Goal: Use online tool/utility: Utilize a website feature to perform a specific function

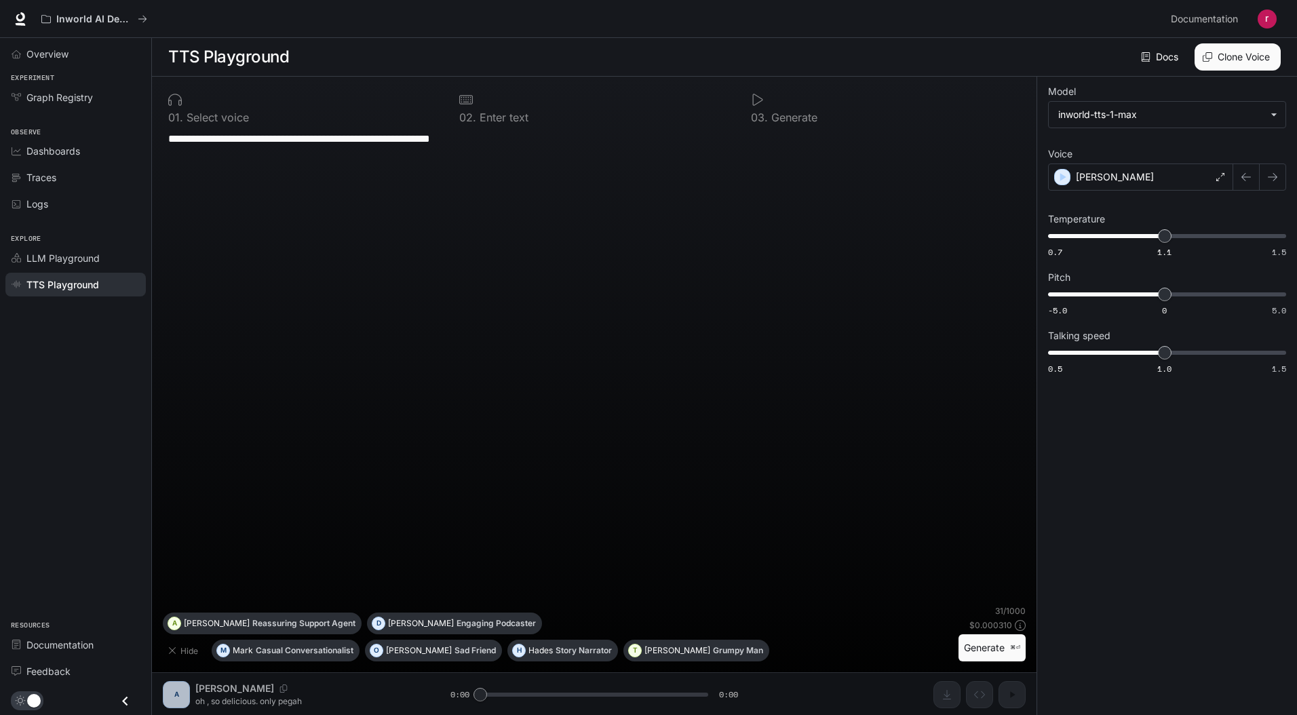
click at [257, 138] on textarea "**********" at bounding box center [594, 154] width 852 height 47
type textarea "**********"
